Goal: Entertainment & Leisure: Consume media (video, audio)

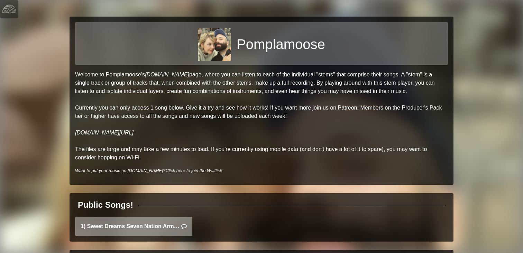
click at [115, 230] on link "1) Sweet Dreams Seven Nation Army Mashup" at bounding box center [133, 226] width 117 height 19
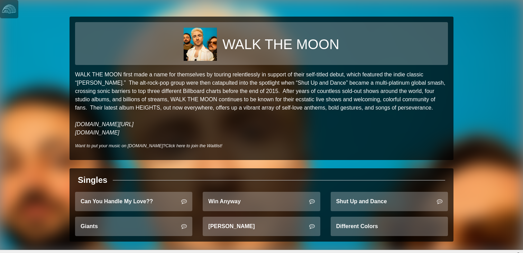
scroll to position [6, 0]
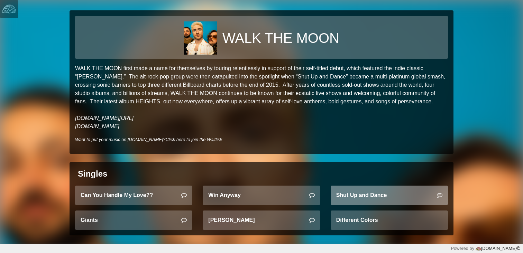
click at [376, 194] on link "Shut Up and Dance" at bounding box center [388, 195] width 117 height 19
